Goal: Task Accomplishment & Management: Use online tool/utility

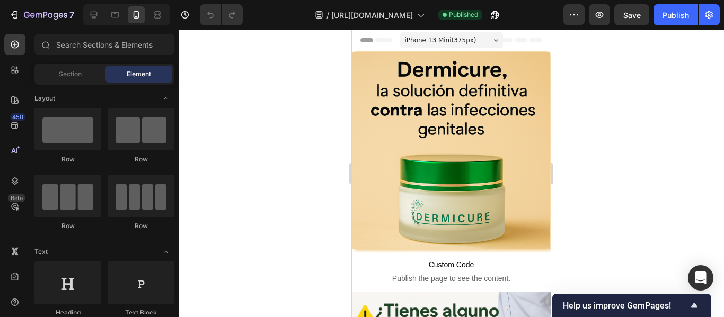
click at [317, 208] on div at bounding box center [451, 174] width 545 height 288
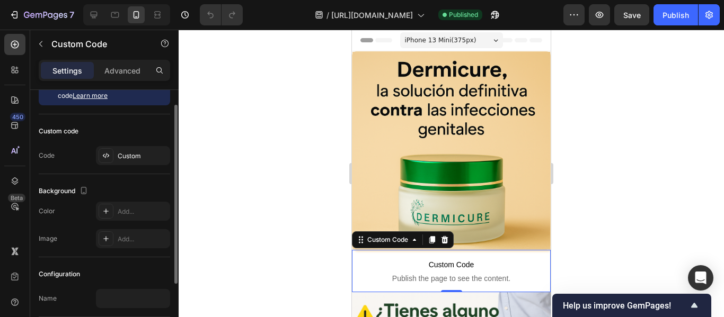
scroll to position [6, 0]
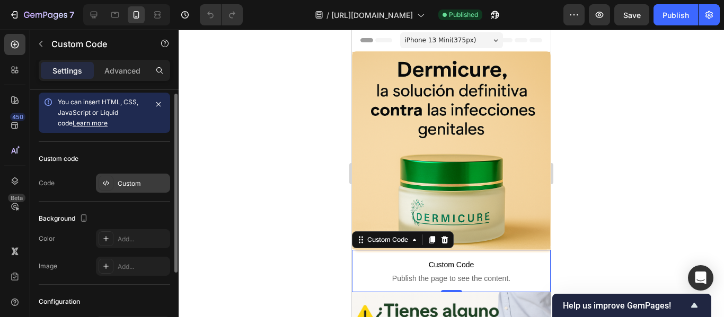
click at [106, 189] on div at bounding box center [106, 183] width 15 height 15
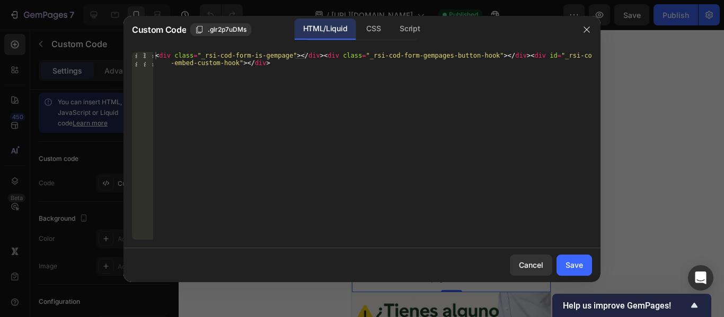
type textarea "<div class="_rsi-cod-form-is-gempage"></div><div class="_rsi-cod-form-gempages-…"
click at [216, 141] on div "< div class = "_rsi-cod-form-is-gempage" > </ div > < div class = "_rsi-cod-for…" at bounding box center [372, 161] width 439 height 218
click at [580, 27] on button "button" at bounding box center [586, 29] width 17 height 17
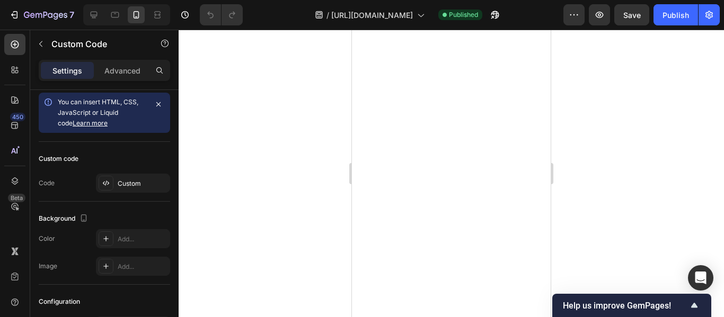
scroll to position [571, 0]
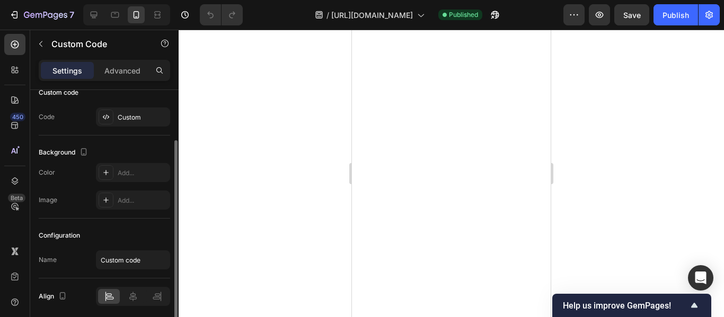
scroll to position [0, 0]
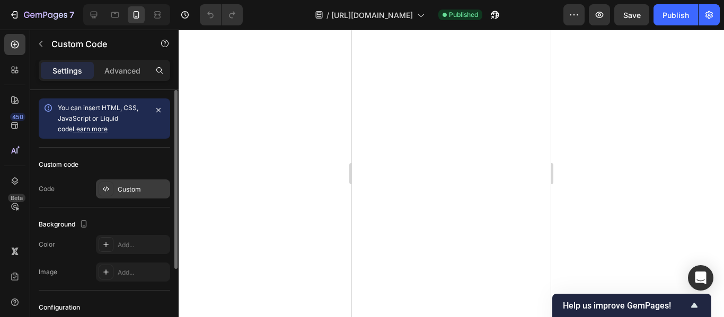
click at [128, 188] on div "Custom" at bounding box center [143, 190] width 50 height 10
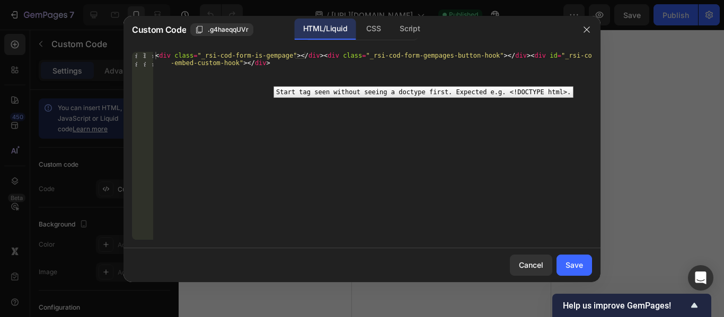
type textarea "<div class="_rsi-cod-form-is-gempage"></div><div class="_rsi-cod-form-gempages-…"
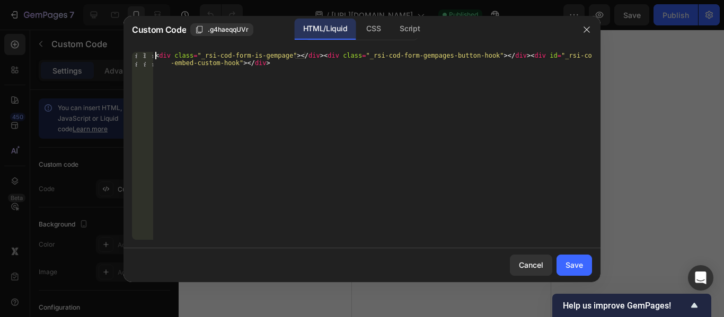
click at [142, 63] on div "1" at bounding box center [142, 59] width 21 height 15
click at [366, 23] on div "CSS" at bounding box center [373, 29] width 31 height 21
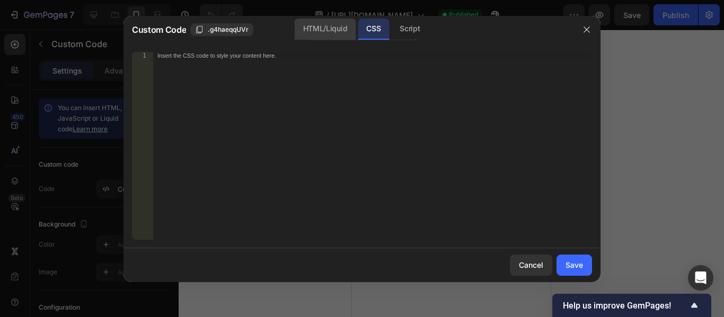
click at [342, 30] on div "HTML/Liquid" at bounding box center [325, 29] width 61 height 21
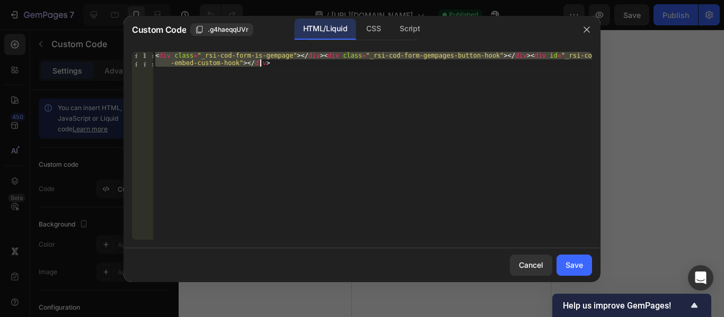
click at [330, 116] on div "< div class = "_rsi-cod-form-is-gempage" > </ div > < div class = "_rsi-cod-for…" at bounding box center [372, 146] width 439 height 188
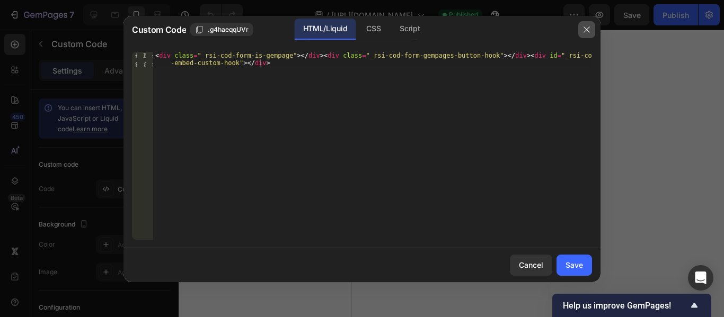
click at [586, 30] on icon "button" at bounding box center [586, 29] width 8 height 8
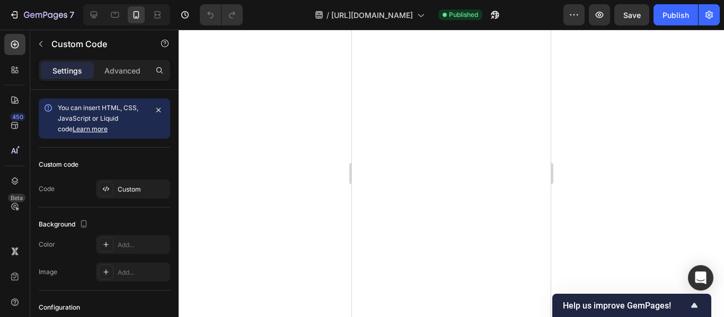
click at [327, 231] on div at bounding box center [451, 174] width 545 height 288
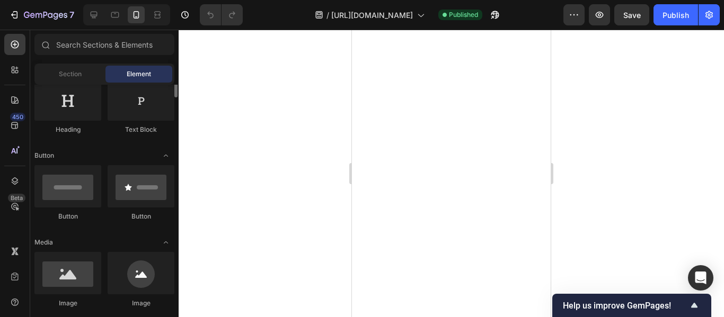
scroll to position [167, 0]
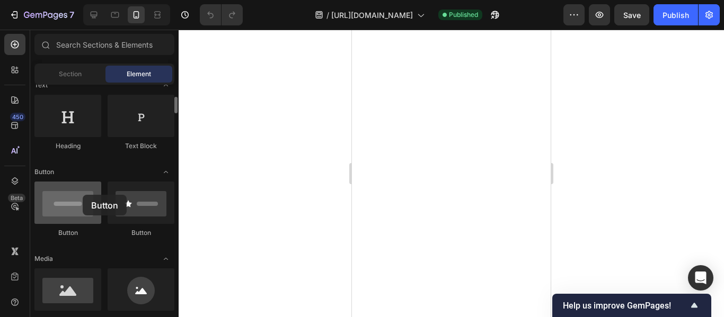
click at [83, 195] on div at bounding box center [67, 203] width 67 height 42
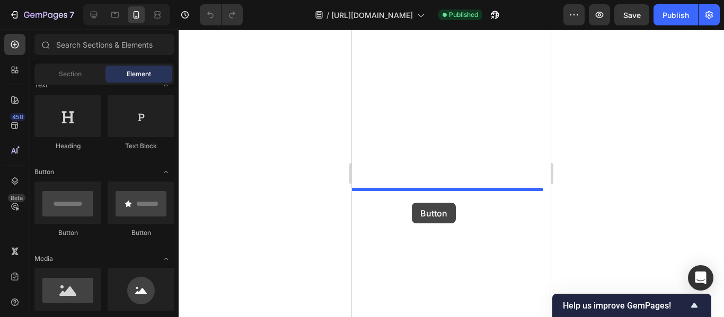
drag, startPoint x: 435, startPoint y: 225, endPoint x: 410, endPoint y: 203, distance: 33.1
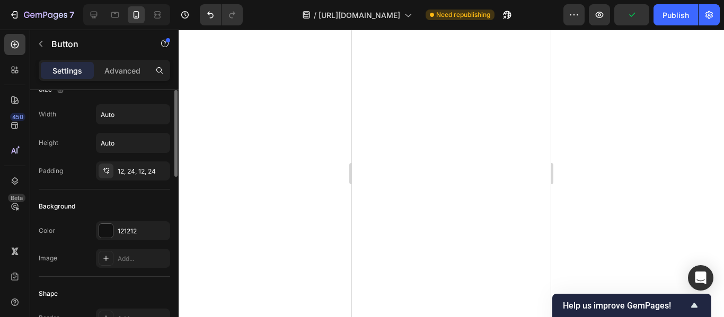
scroll to position [13, 0]
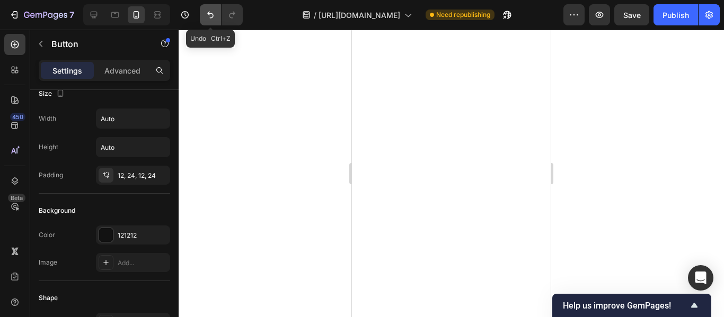
click at [214, 18] on icon "Undo/Redo" at bounding box center [210, 15] width 11 height 11
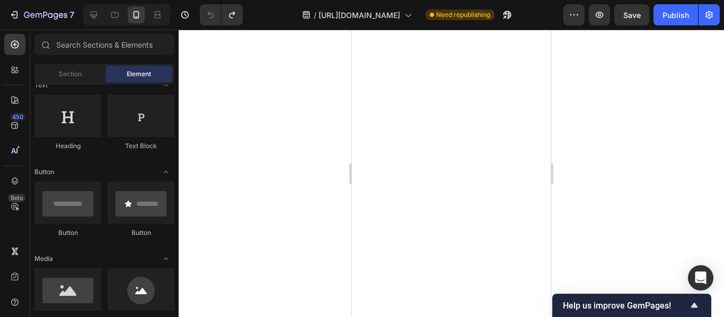
click at [287, 200] on div at bounding box center [451, 174] width 545 height 288
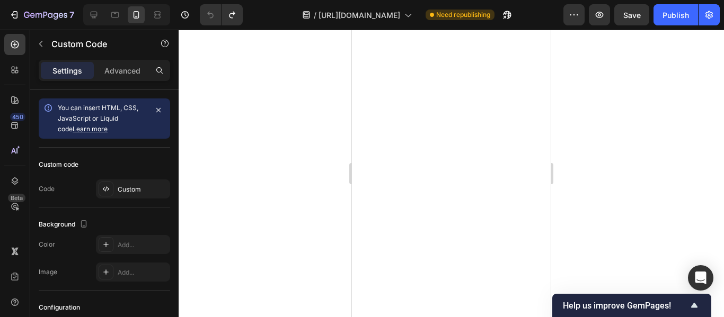
click at [110, 67] on p "Advanced" at bounding box center [122, 70] width 36 height 11
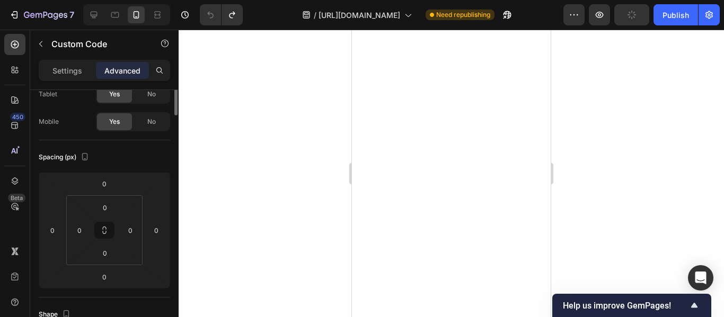
scroll to position [0, 0]
